Goal: Information Seeking & Learning: Check status

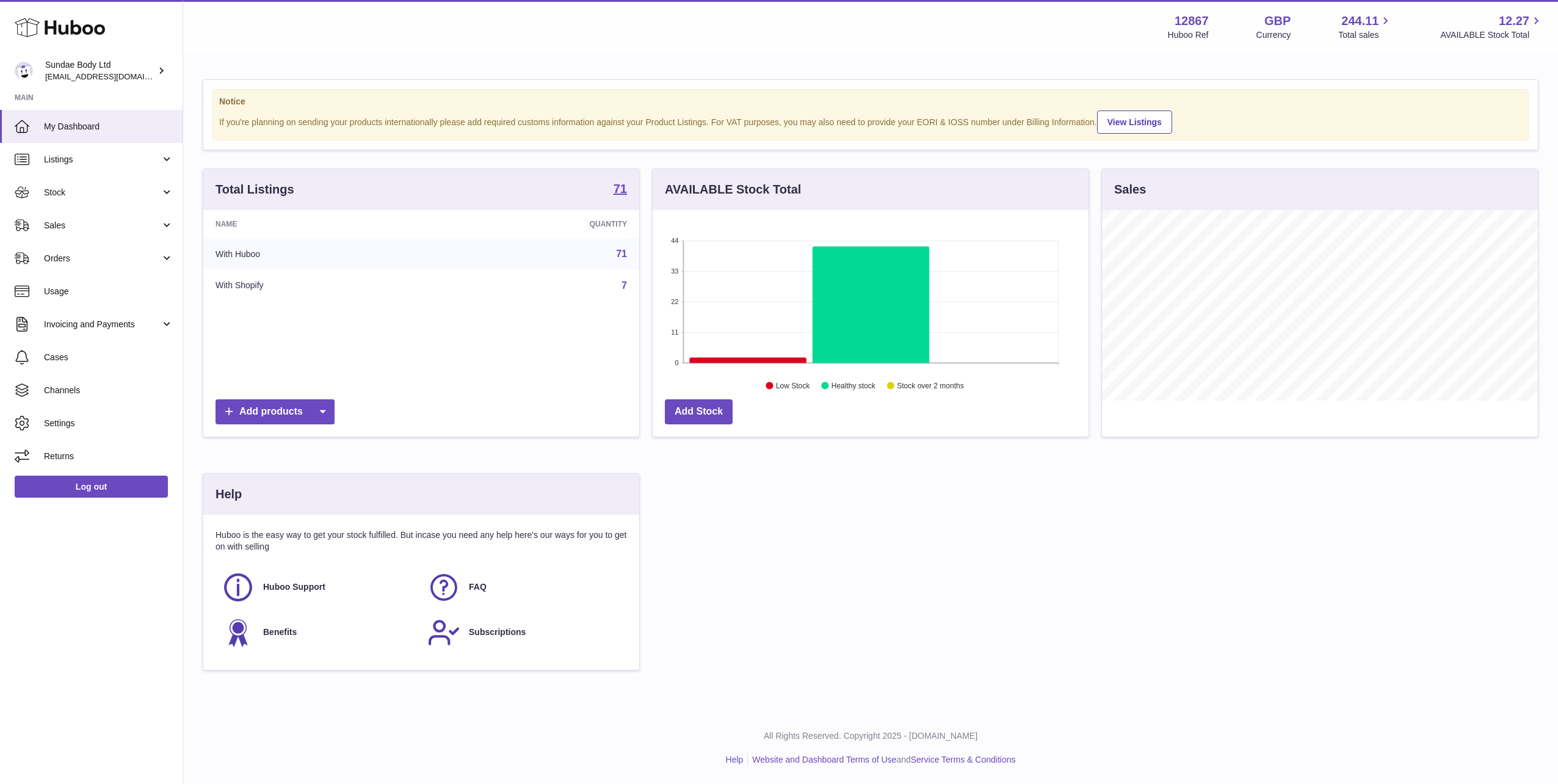
scroll to position [190, 436]
click at [60, 222] on span "Sales" at bounding box center [103, 226] width 117 height 12
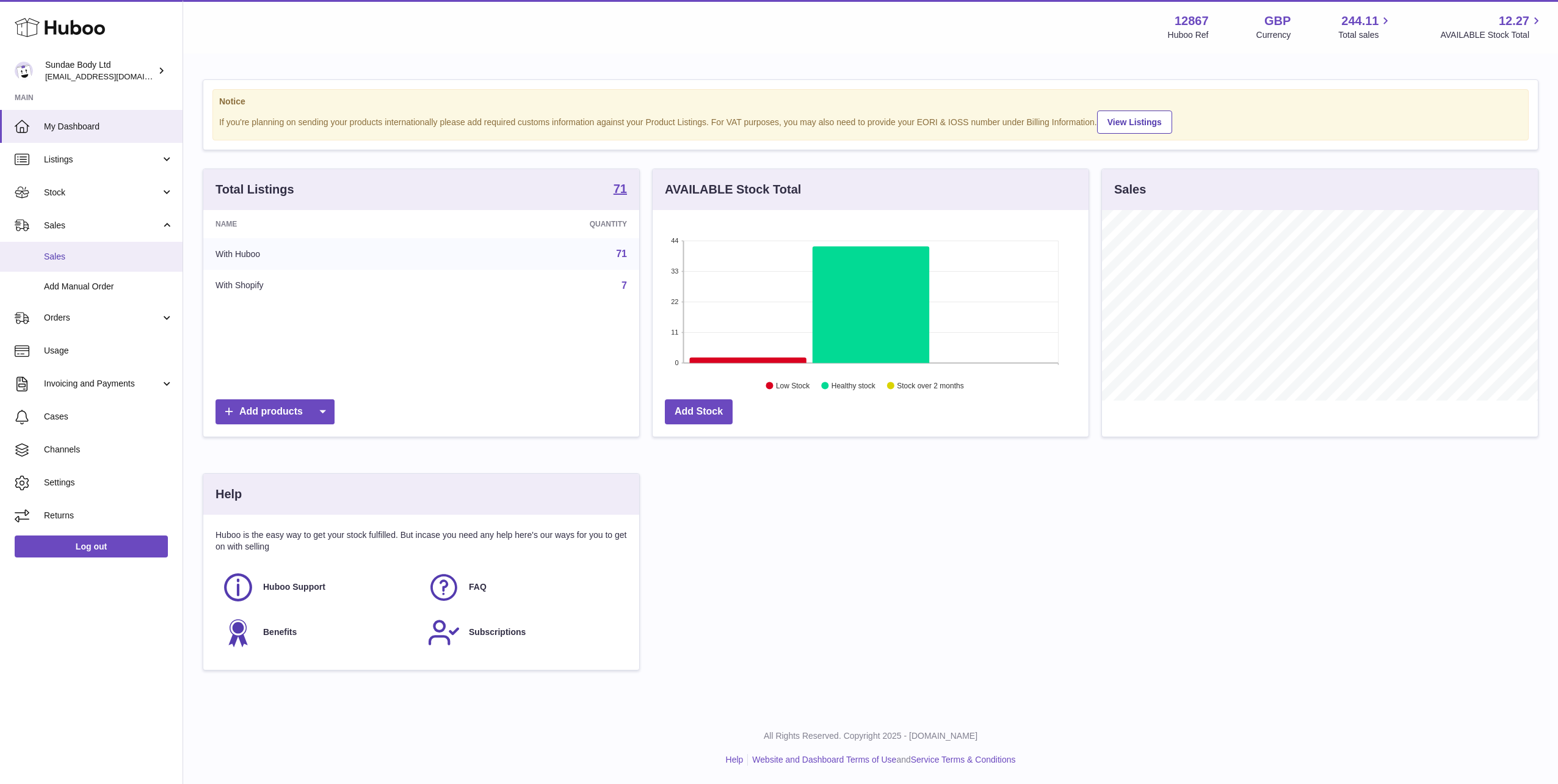
click at [67, 257] on span "Sales" at bounding box center [109, 256] width 129 height 12
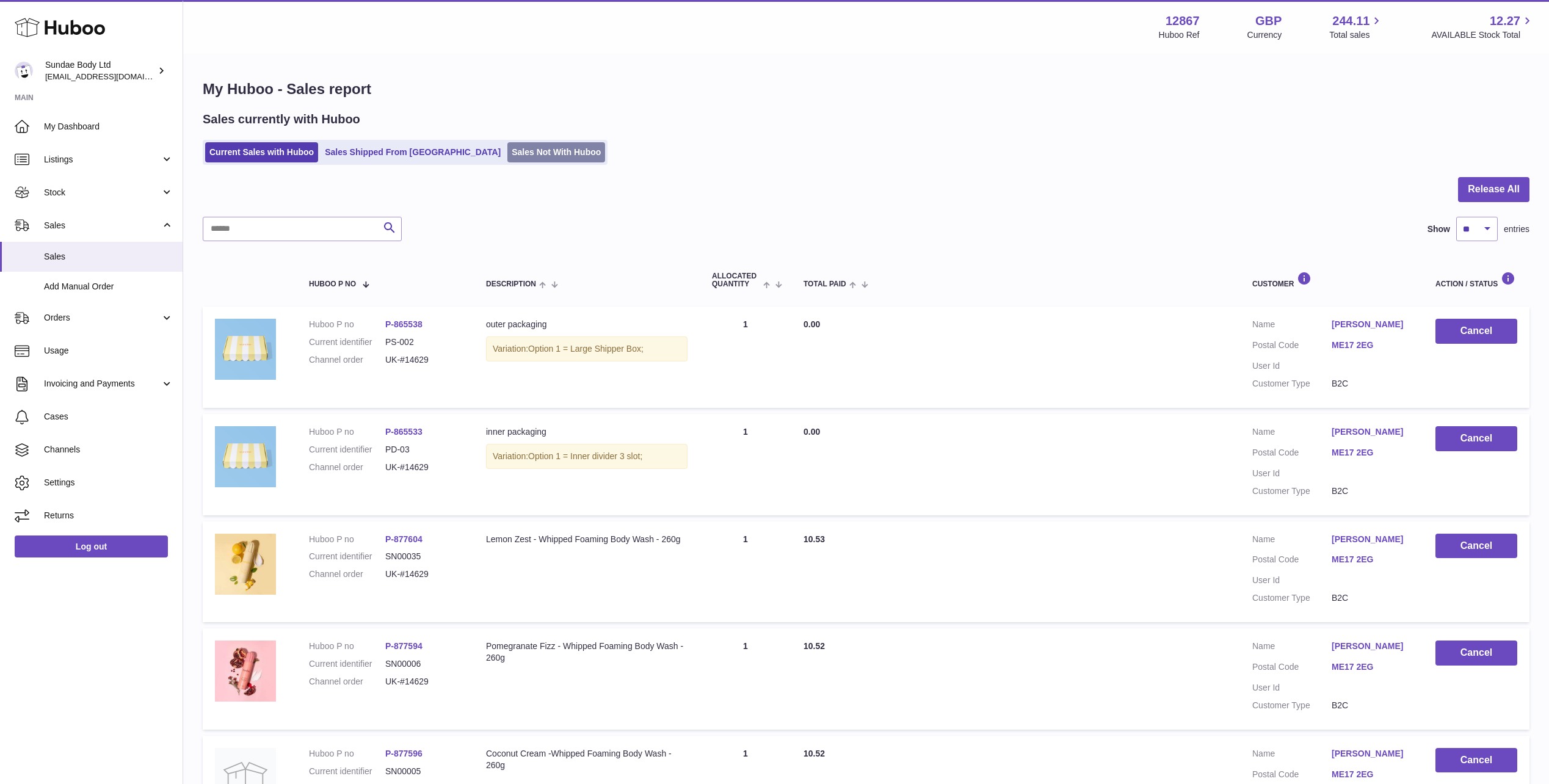
click at [508, 153] on link "Sales Not With Huboo" at bounding box center [557, 153] width 98 height 20
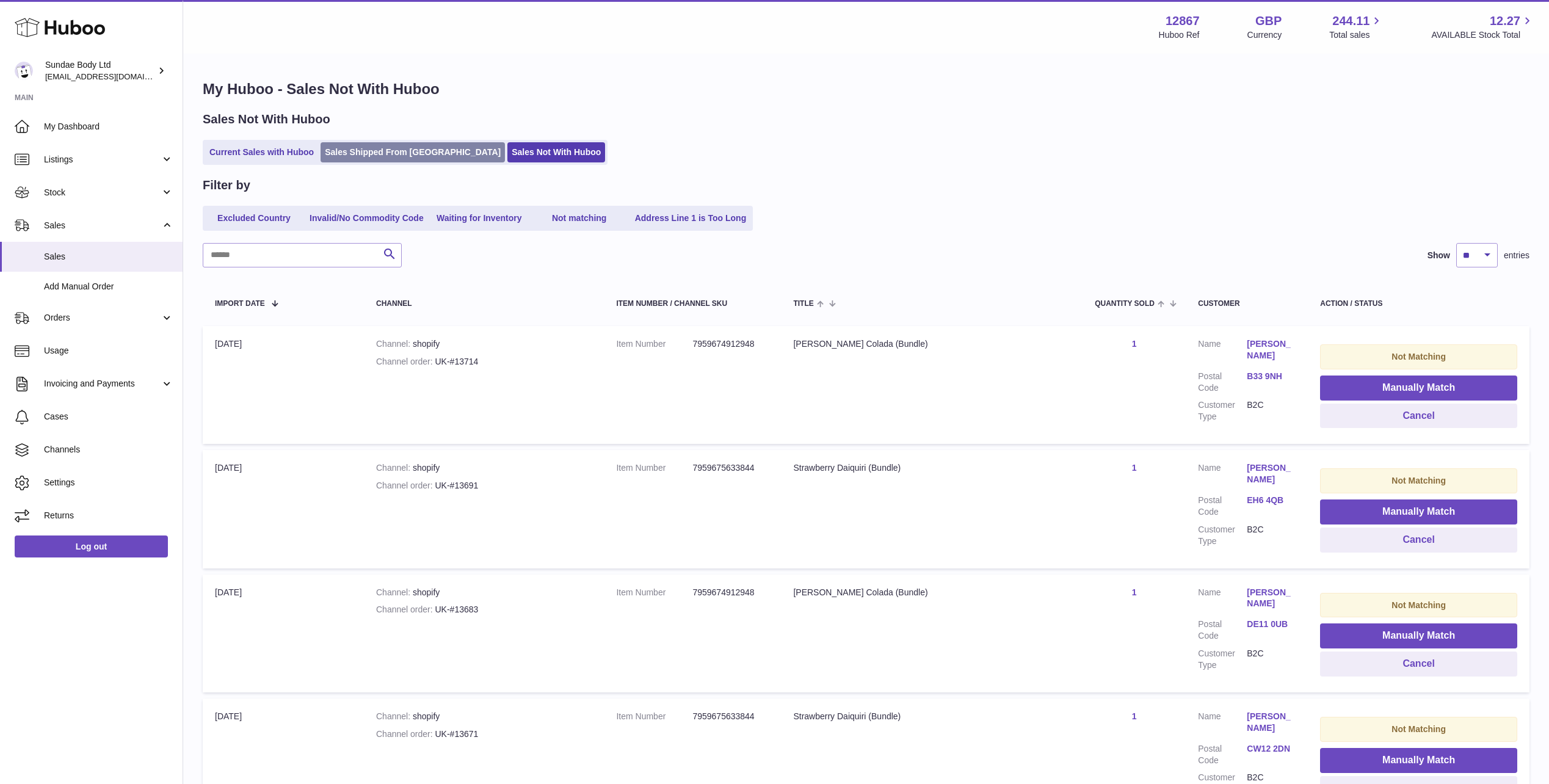
click at [387, 153] on link "Sales Shipped From [GEOGRAPHIC_DATA]" at bounding box center [412, 153] width 184 height 20
